Goal: Task Accomplishment & Management: Manage account settings

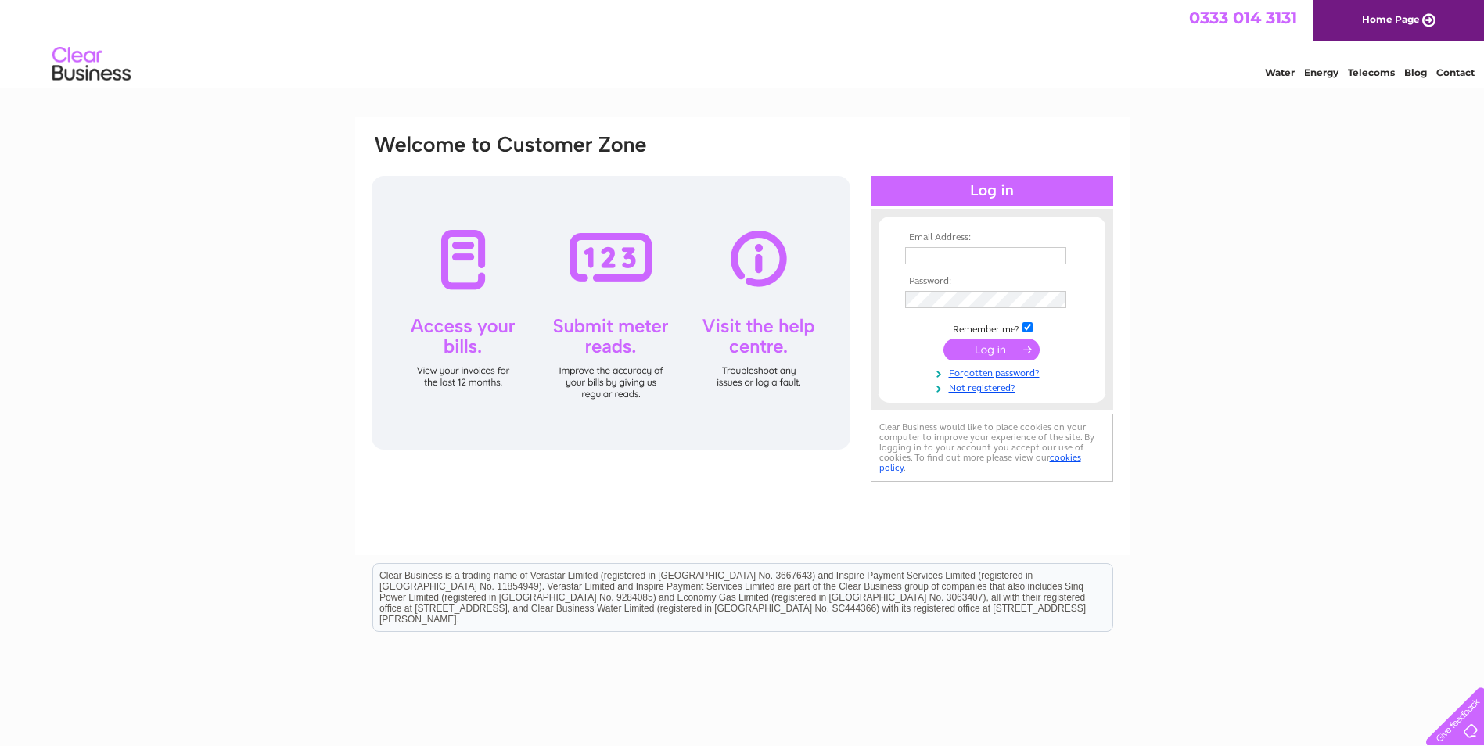
type input "[EMAIL_ADDRESS][DOMAIN_NAME]"
click at [973, 344] on input "submit" at bounding box center [991, 350] width 96 height 22
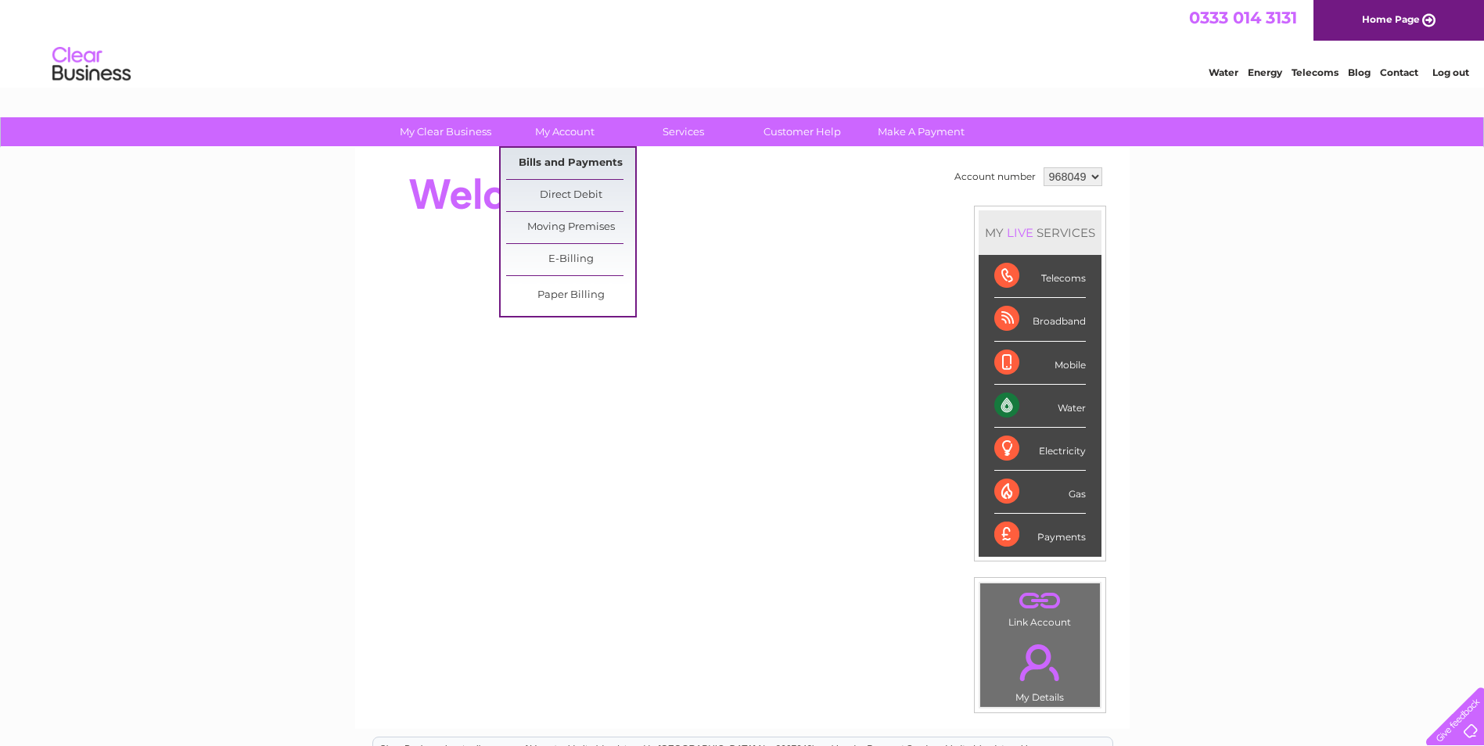
click at [570, 150] on link "Bills and Payments" at bounding box center [570, 163] width 129 height 31
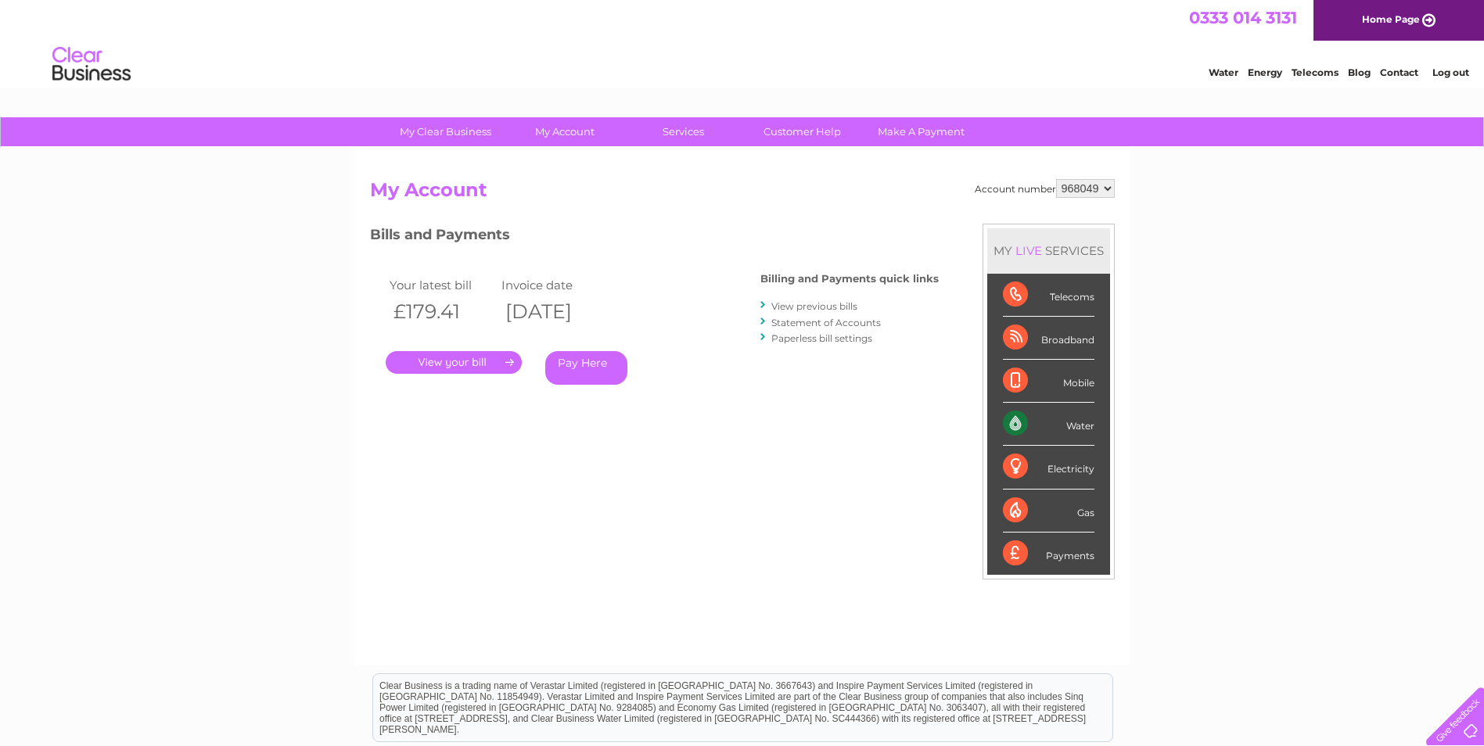
click at [480, 361] on link "." at bounding box center [454, 362] width 136 height 23
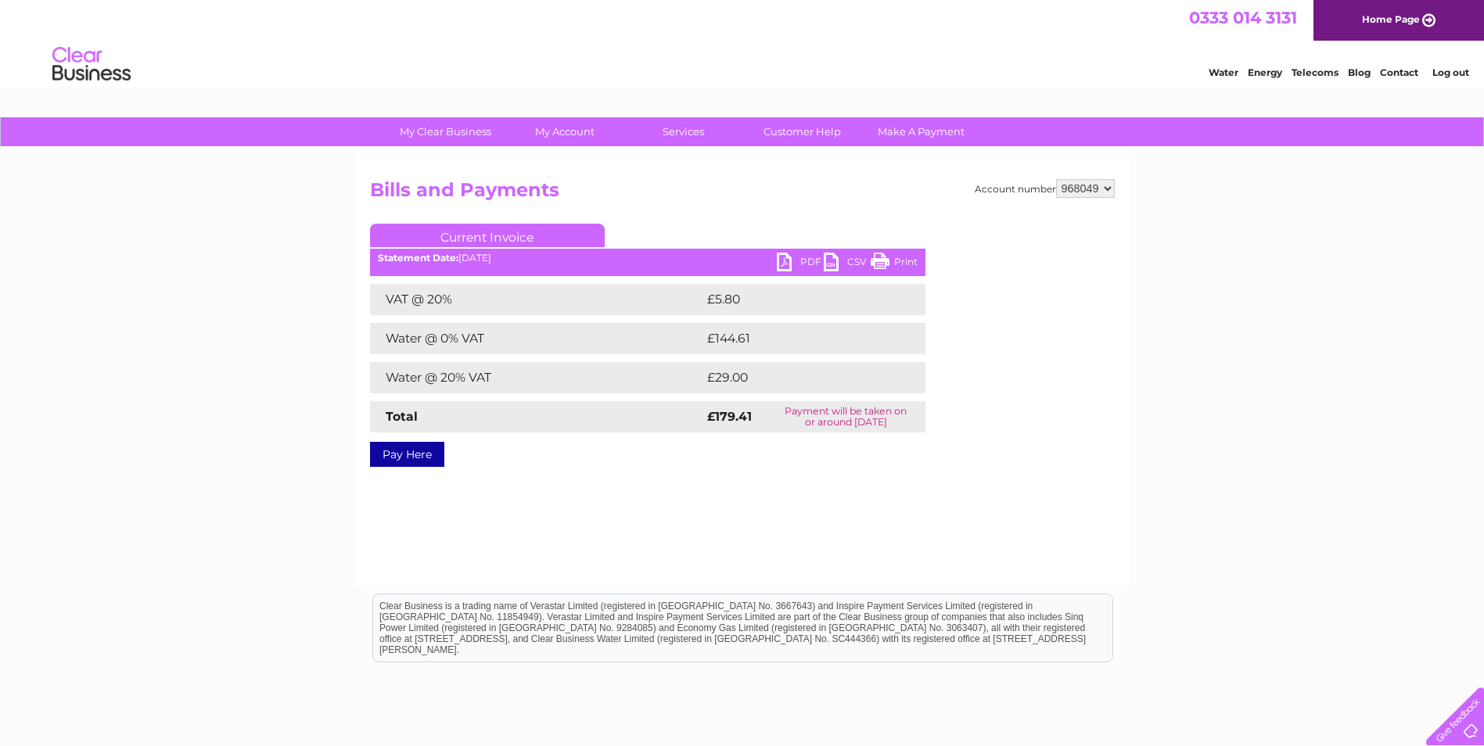
click at [796, 259] on link "PDF" at bounding box center [800, 264] width 47 height 23
